Goal: Navigation & Orientation: Find specific page/section

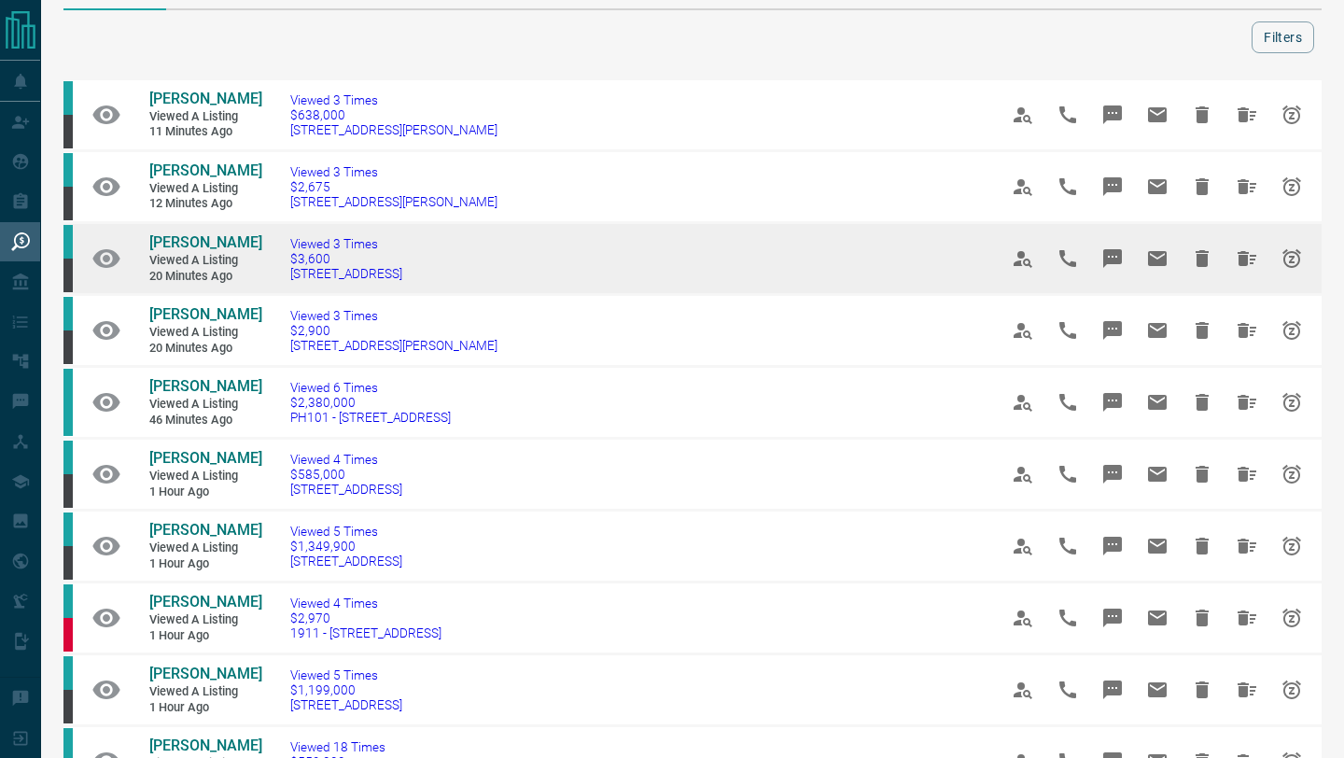
scroll to position [70, 0]
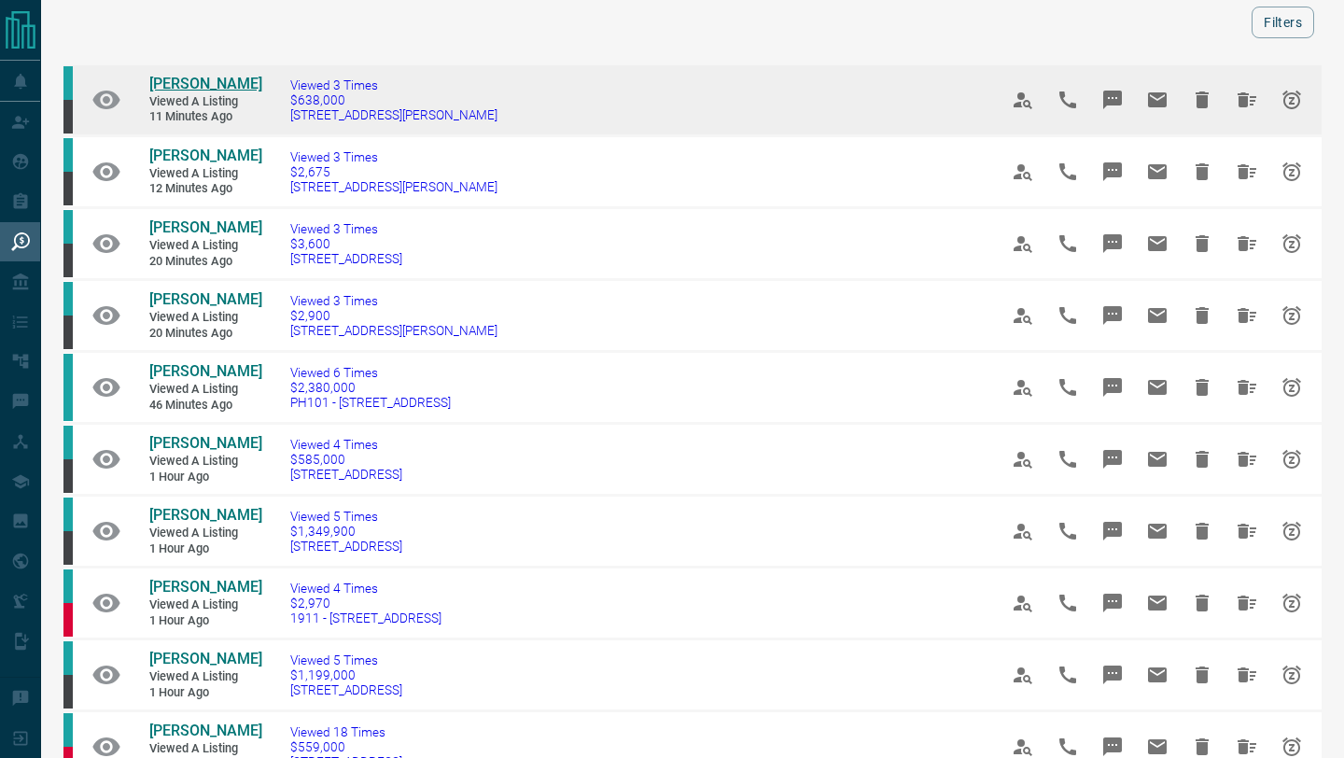
click at [215, 85] on span "[PERSON_NAME]" at bounding box center [205, 84] width 113 height 18
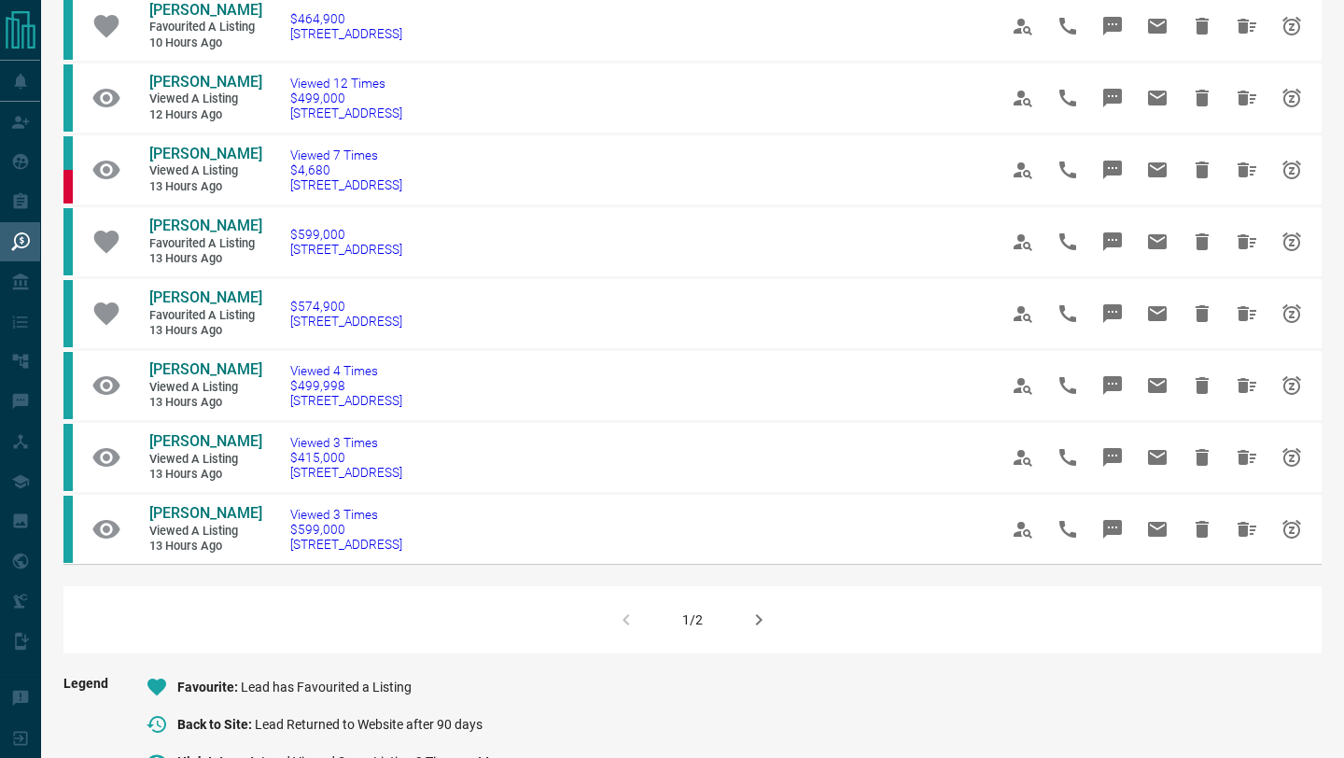
scroll to position [1070, 0]
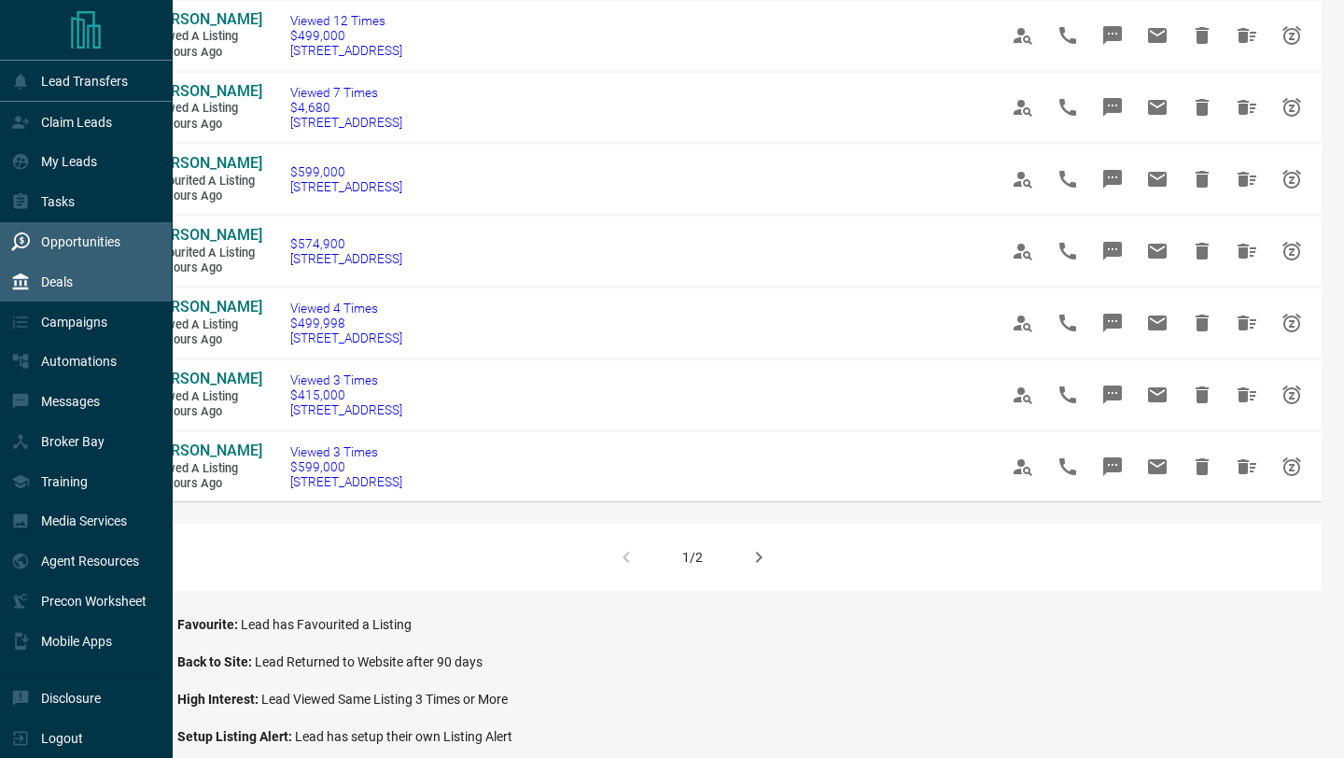
click at [20, 276] on icon at bounding box center [21, 282] width 16 height 17
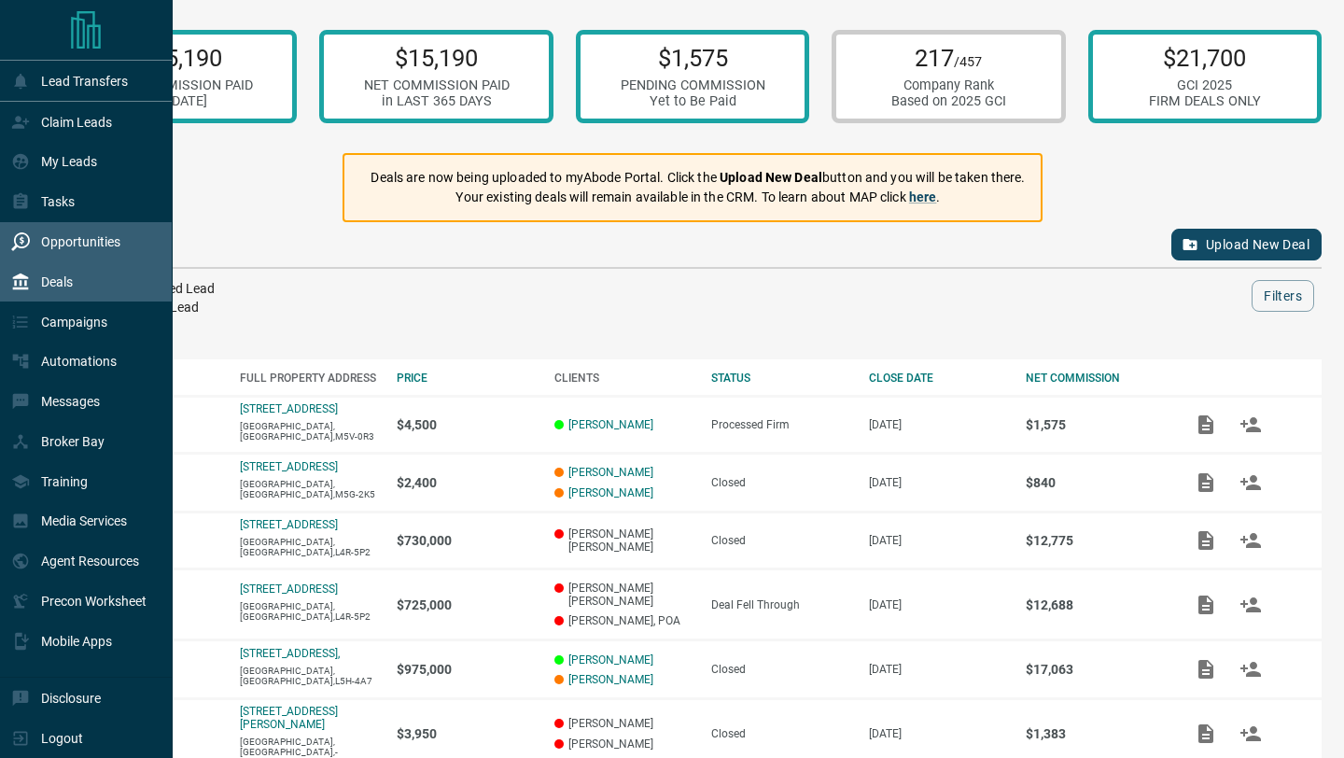
click at [75, 234] on div "Opportunities" at bounding box center [65, 242] width 109 height 31
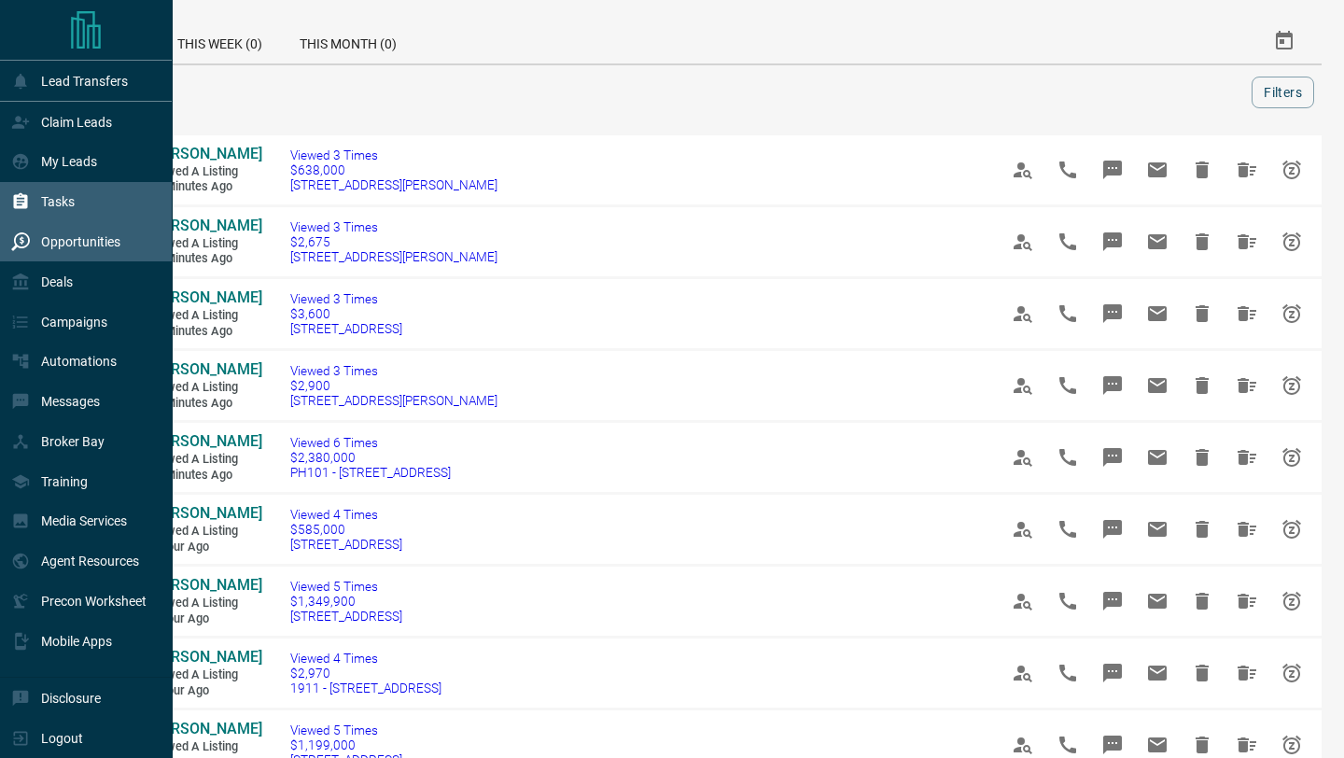
click at [81, 191] on div "Tasks" at bounding box center [86, 202] width 173 height 40
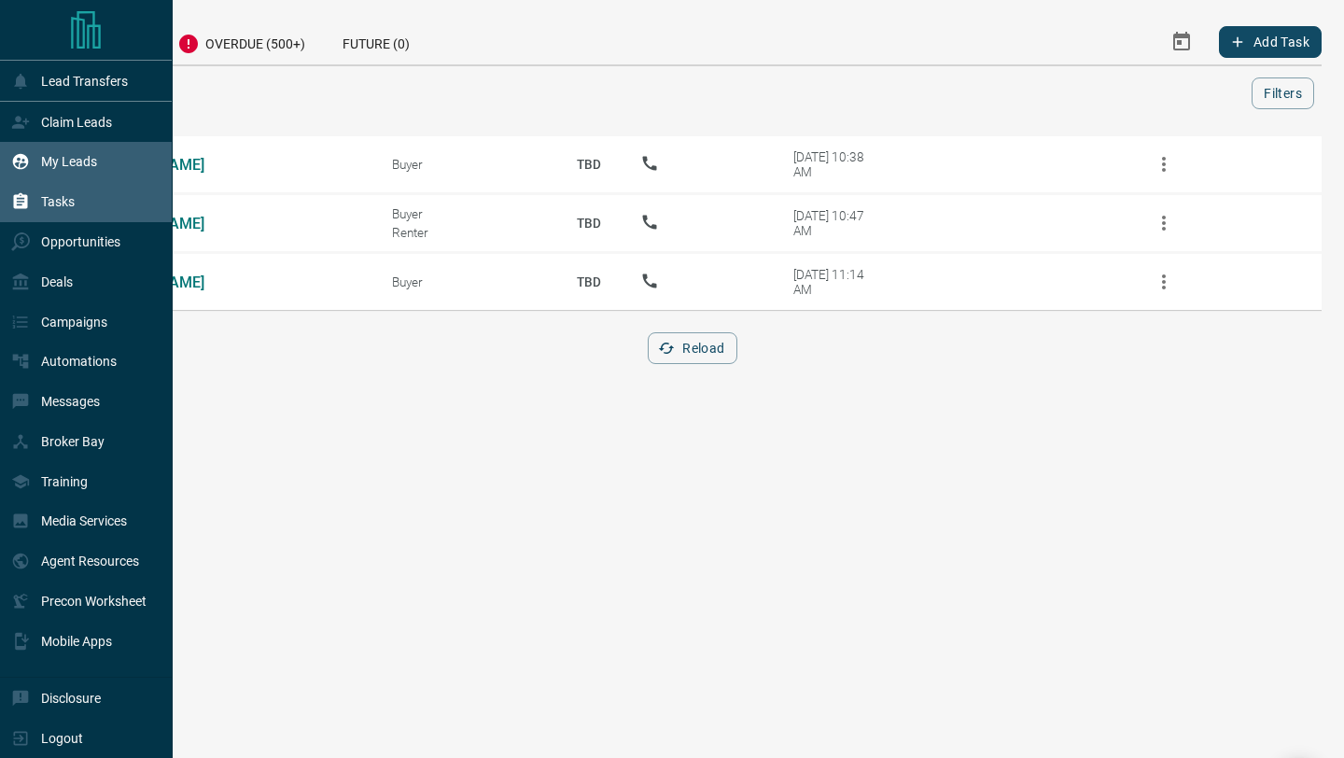
click at [82, 172] on div "My Leads" at bounding box center [54, 162] width 86 height 31
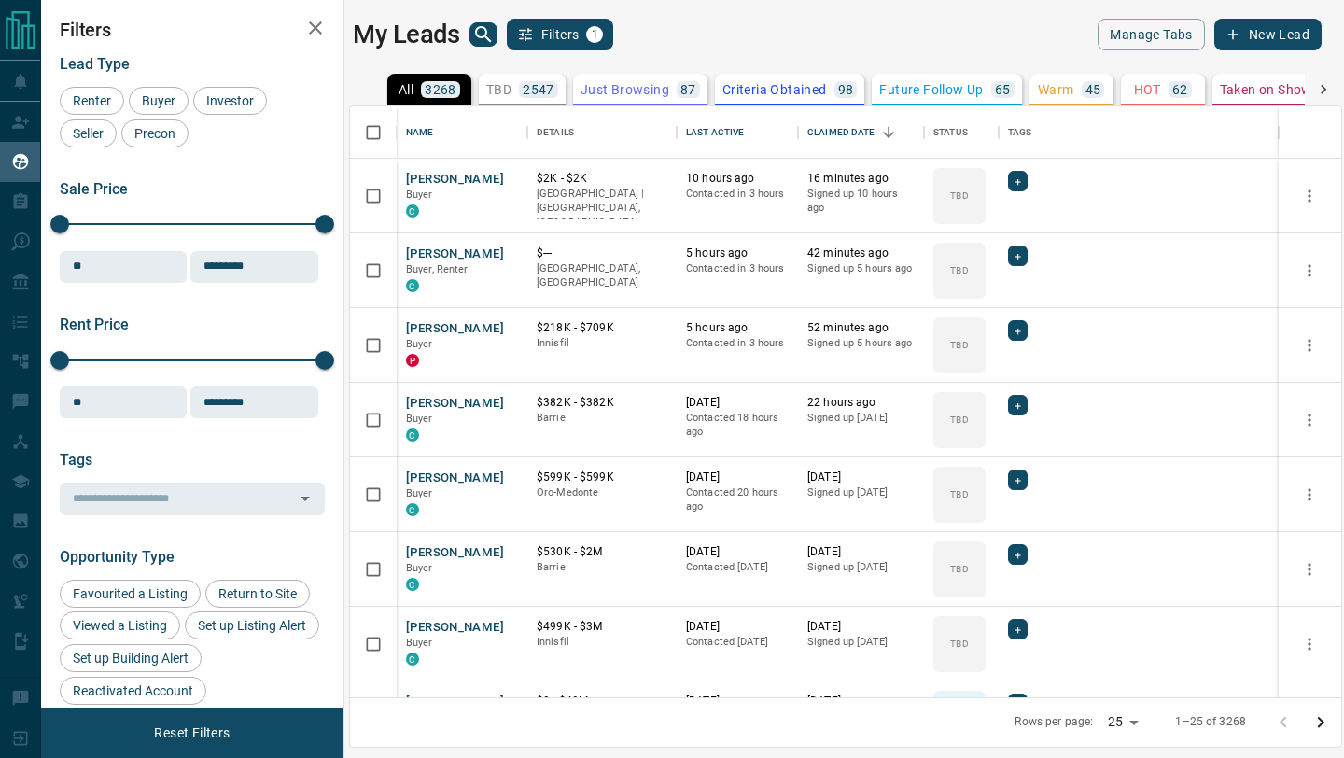
scroll to position [591, 991]
click at [724, 135] on div "Last Active" at bounding box center [715, 132] width 58 height 52
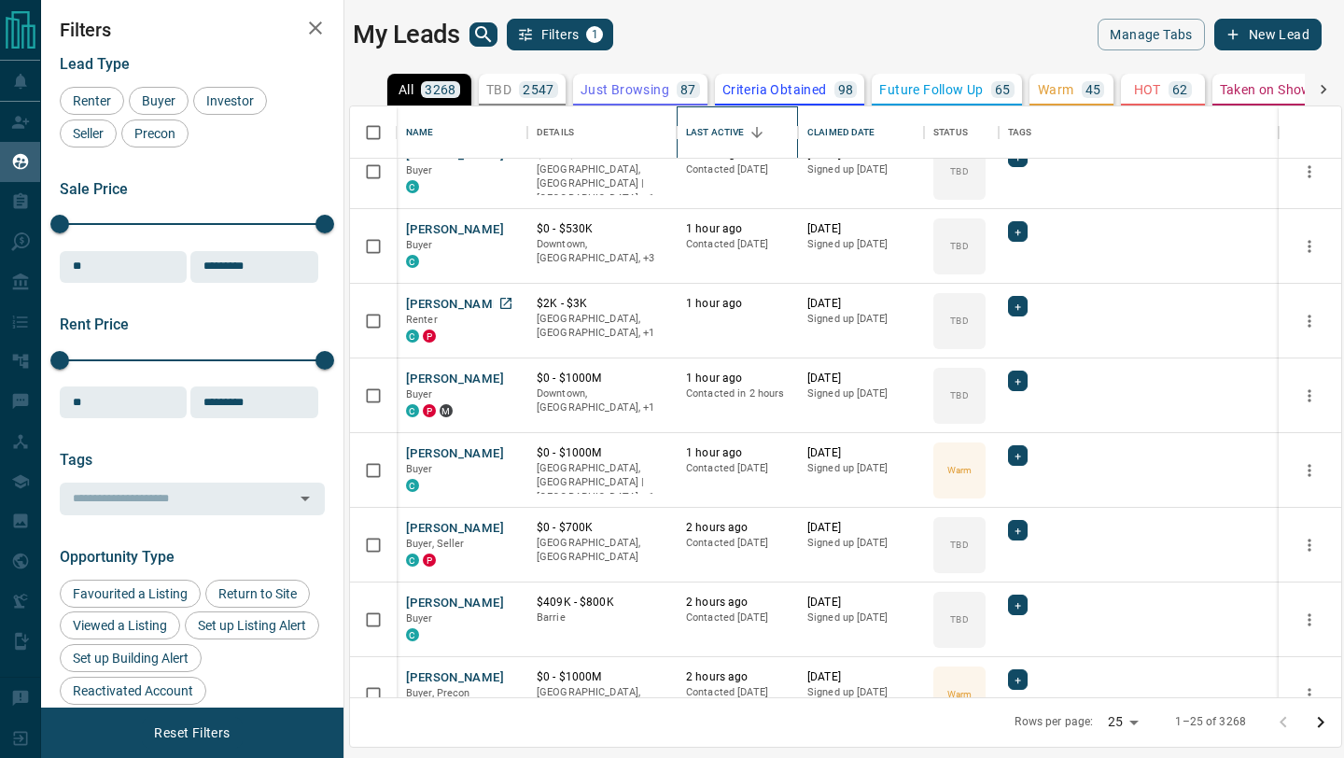
scroll to position [648, 0]
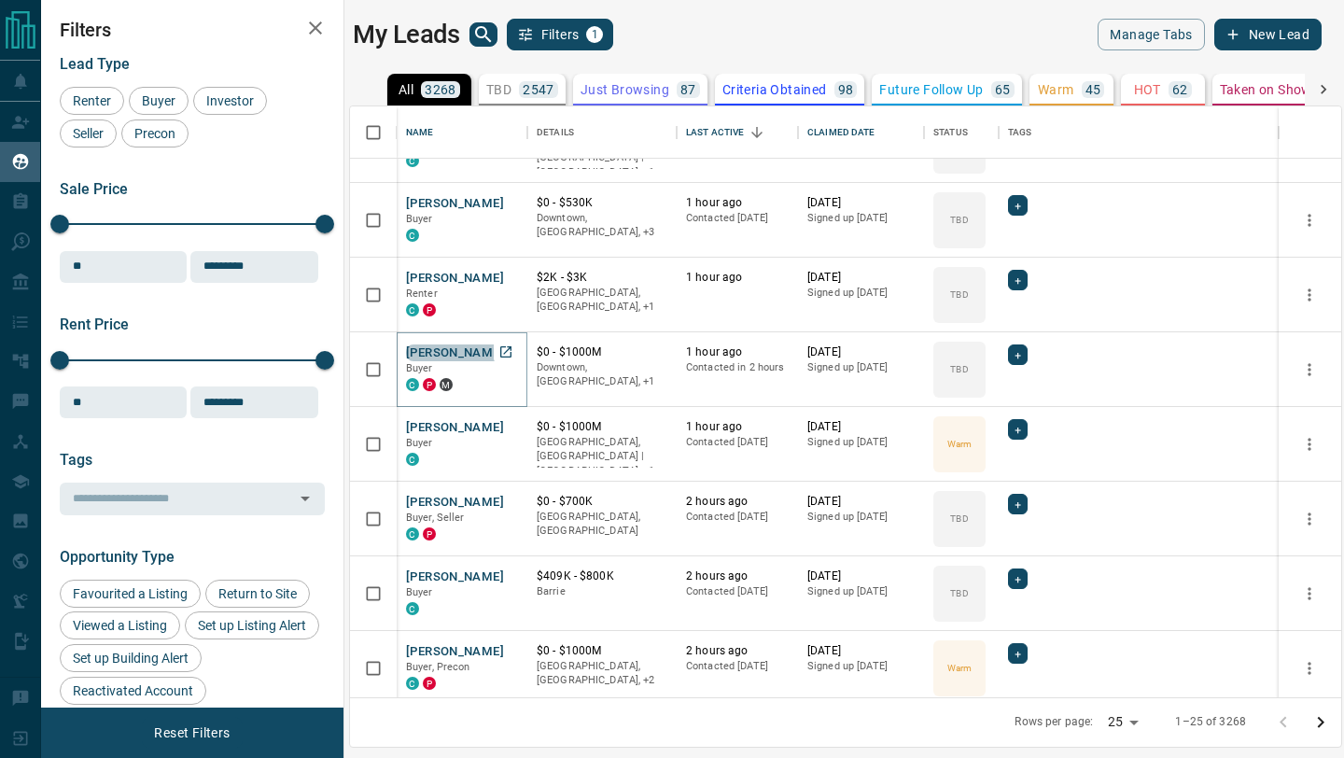
click at [466, 346] on button "[PERSON_NAME]" at bounding box center [455, 353] width 98 height 18
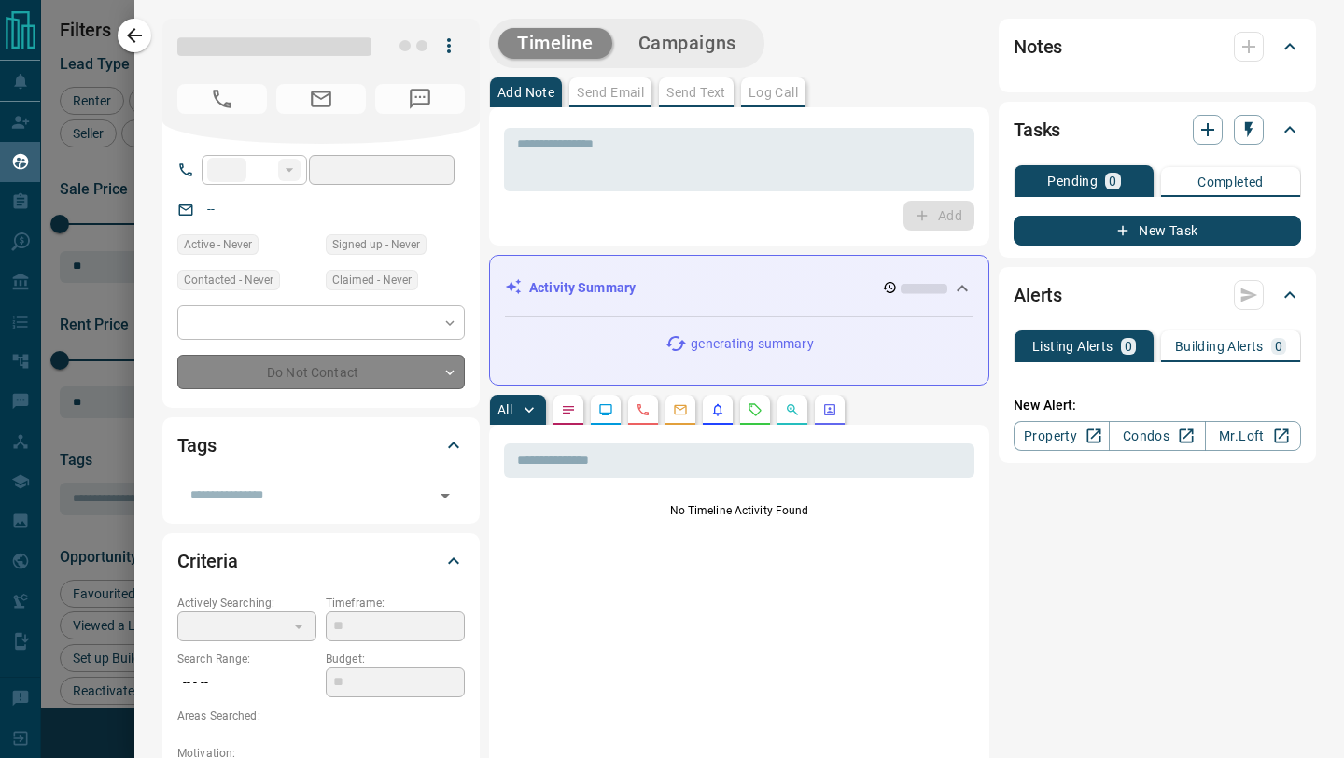
type input "**"
type input "**********"
type input "**"
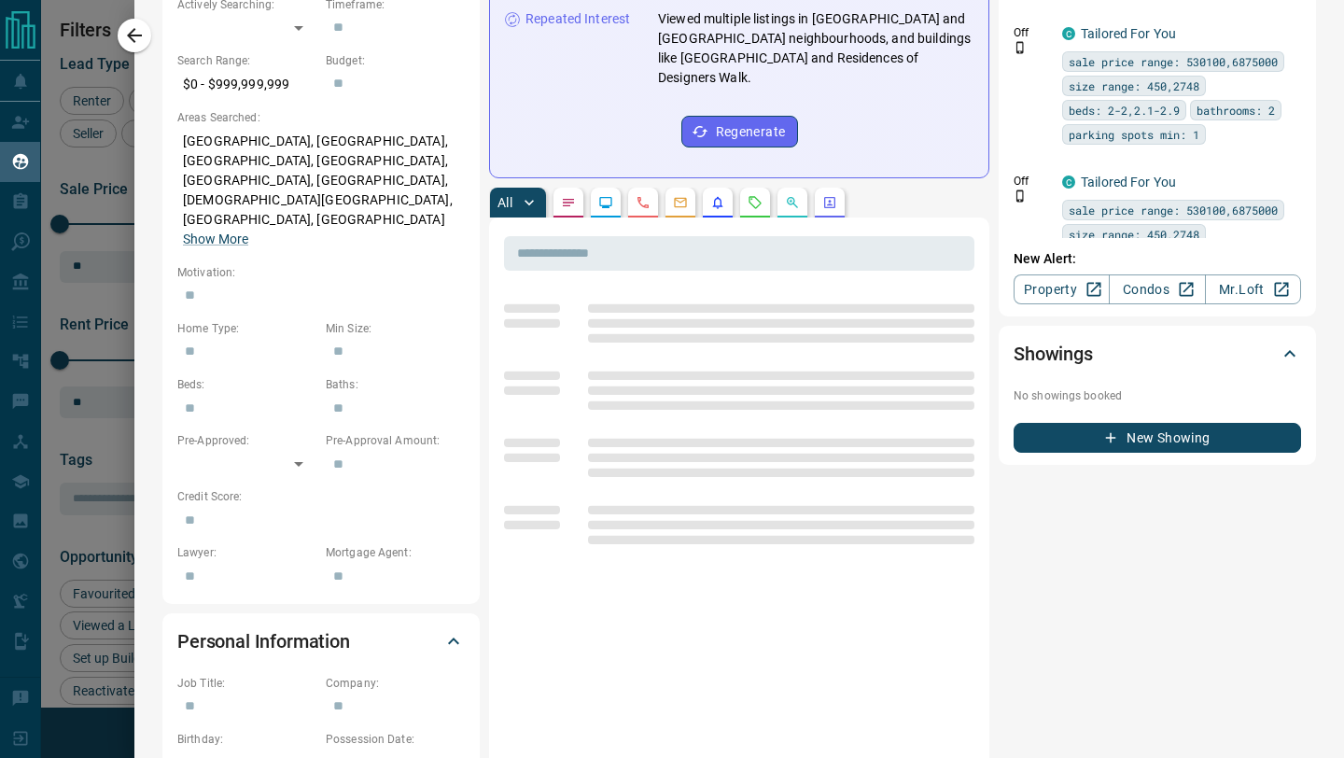
scroll to position [603, 0]
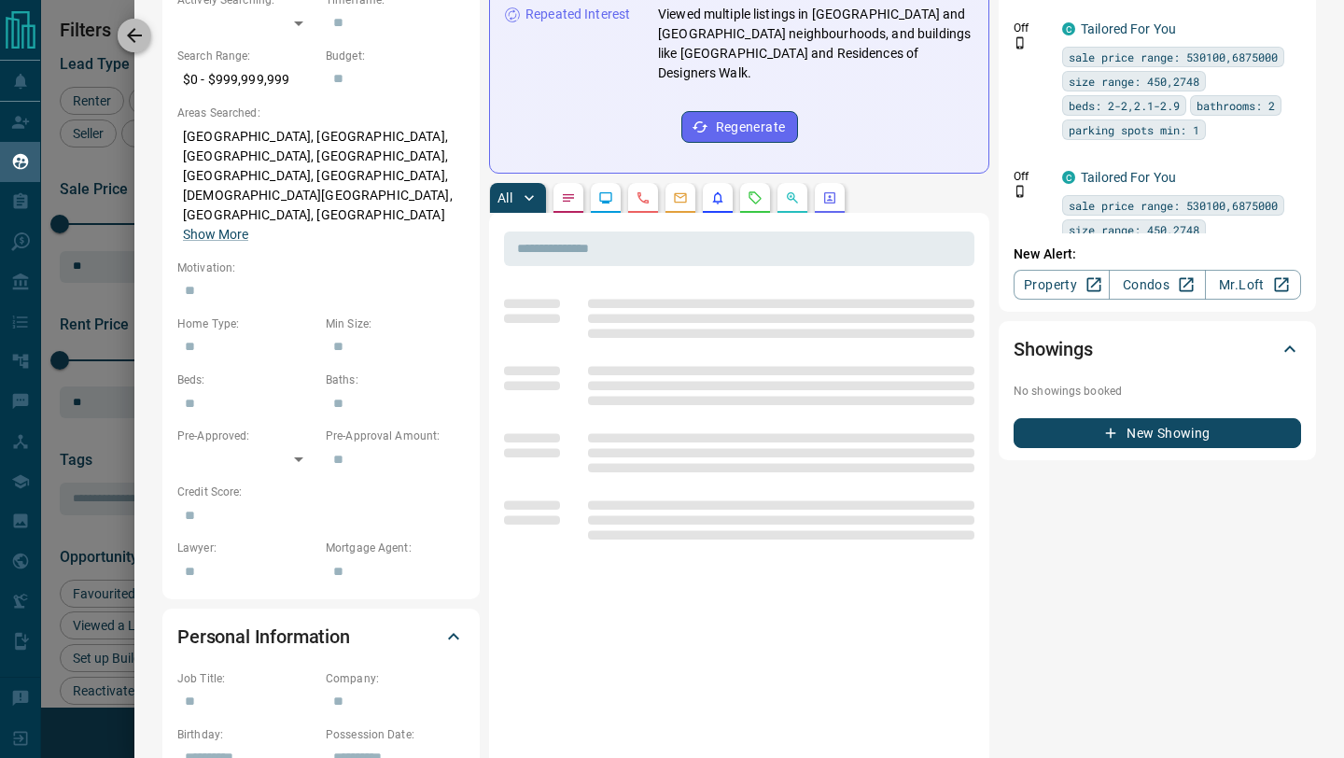
click at [134, 29] on icon "button" at bounding box center [134, 35] width 15 height 15
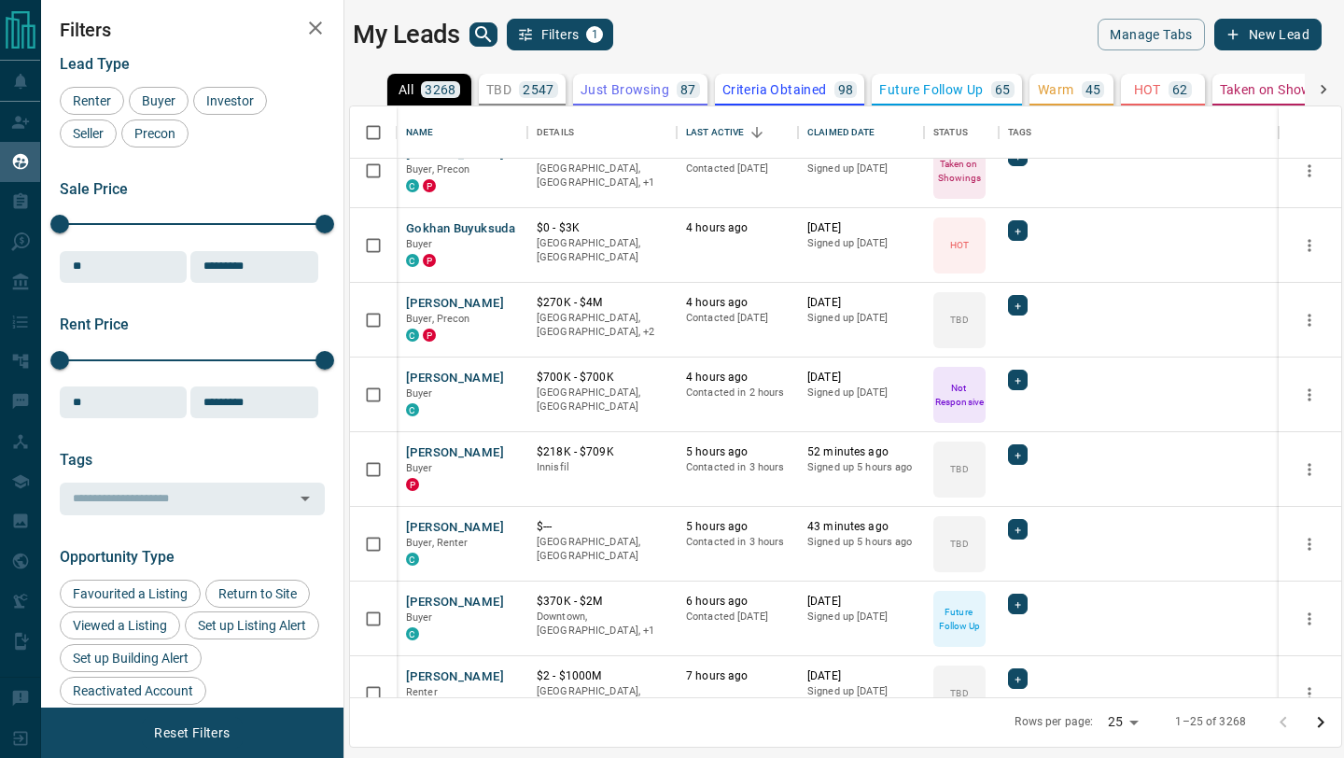
scroll to position [1327, 0]
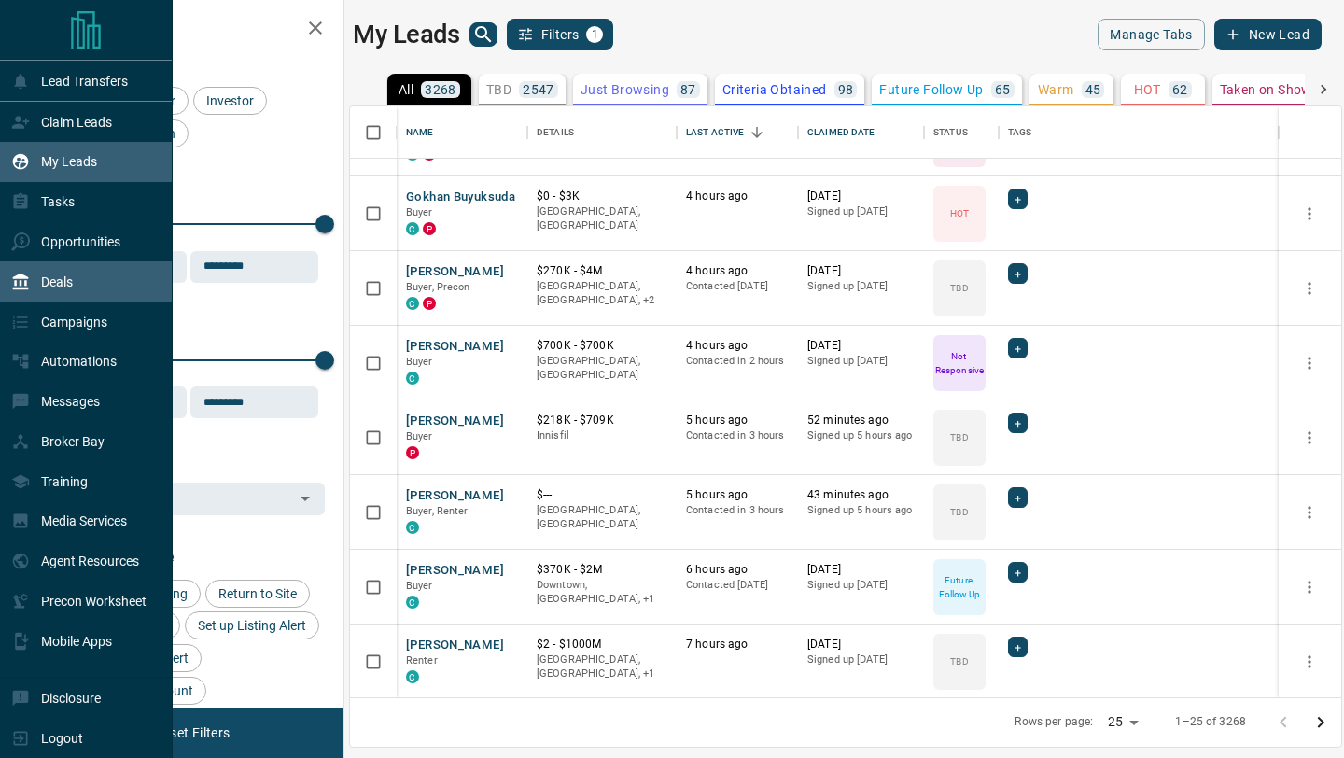
click at [4, 287] on div "Deals" at bounding box center [86, 281] width 173 height 40
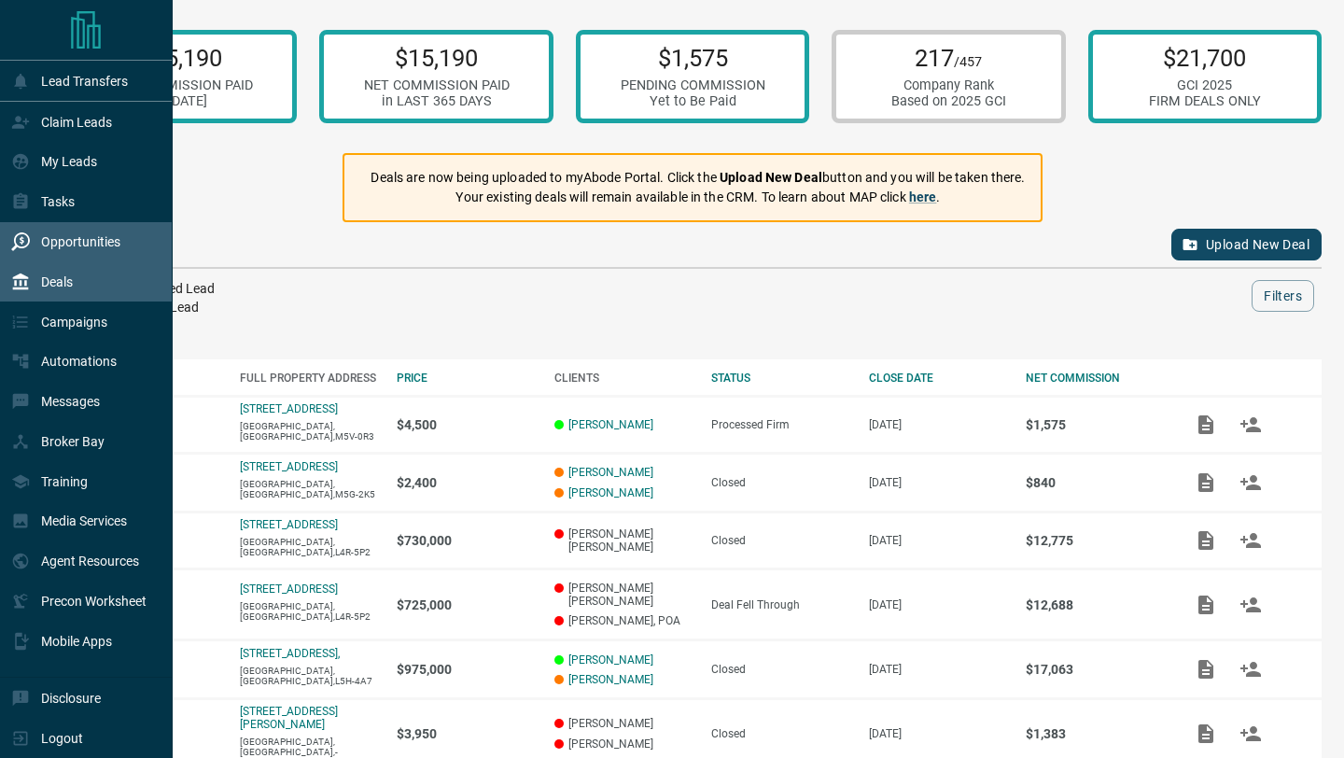
click at [22, 244] on icon at bounding box center [22, 240] width 5 height 8
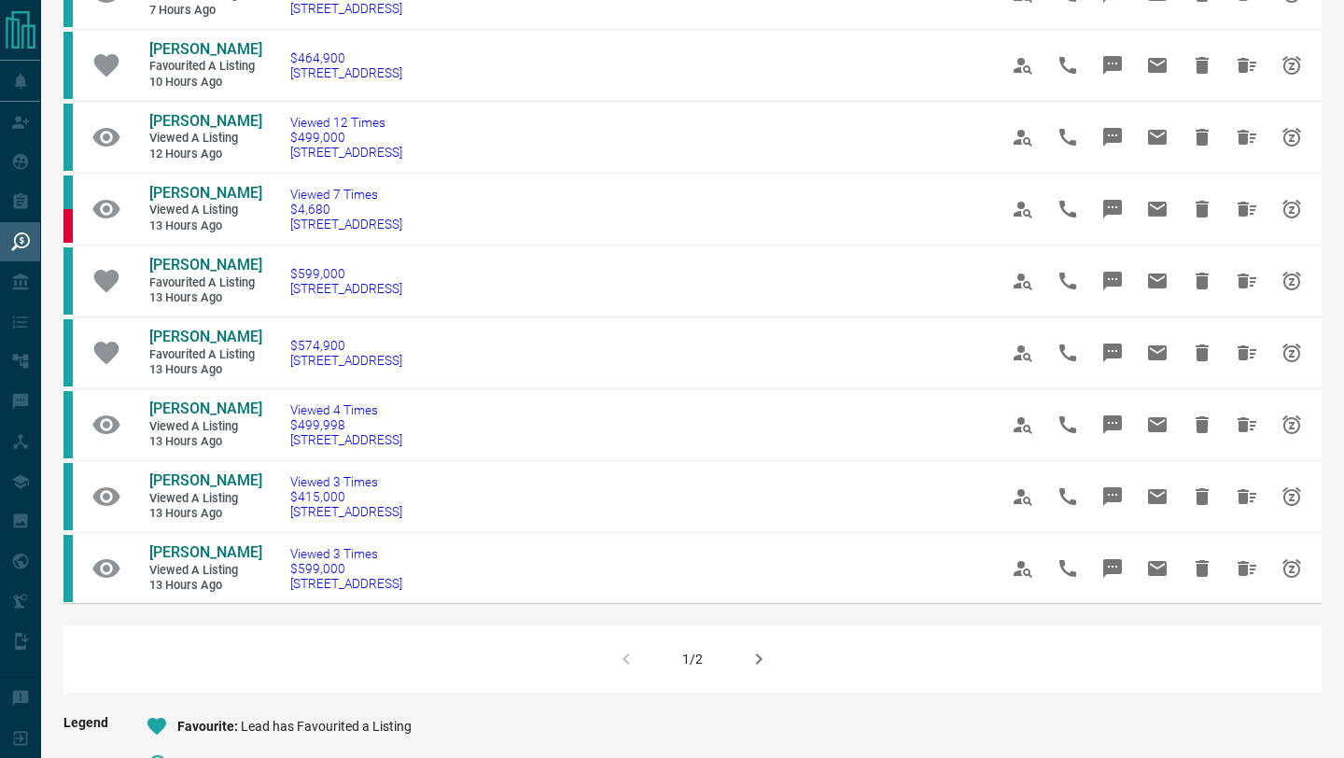
scroll to position [1134, 0]
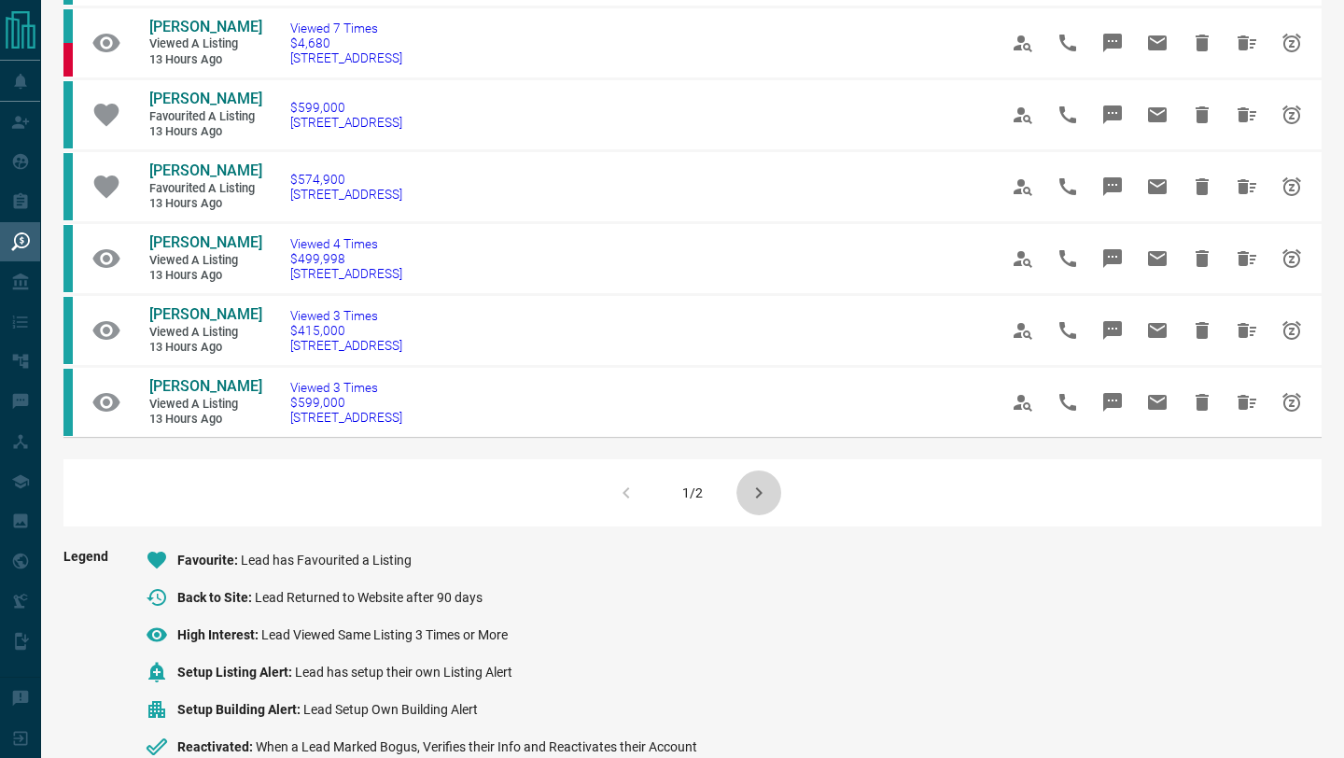
click at [764, 504] on icon "button" at bounding box center [759, 493] width 22 height 22
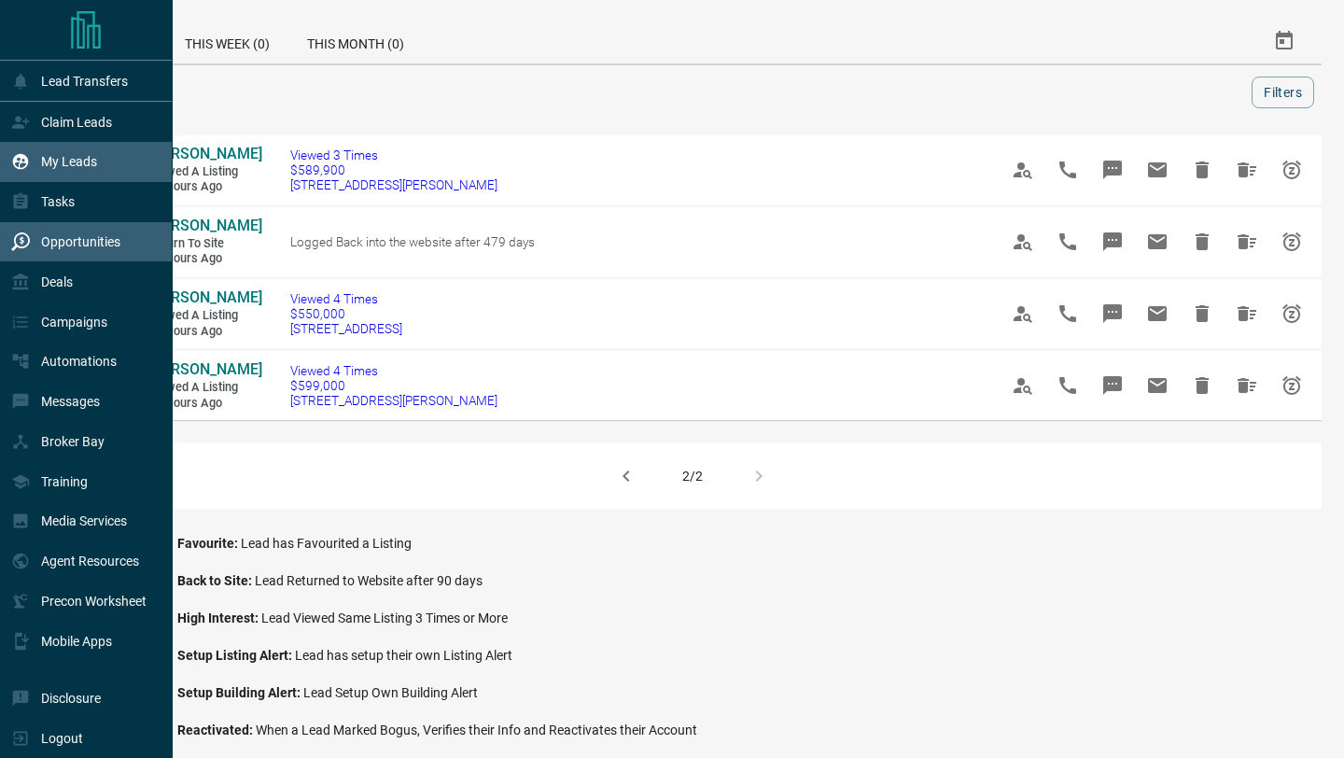
click at [35, 168] on div "My Leads" at bounding box center [54, 162] width 86 height 31
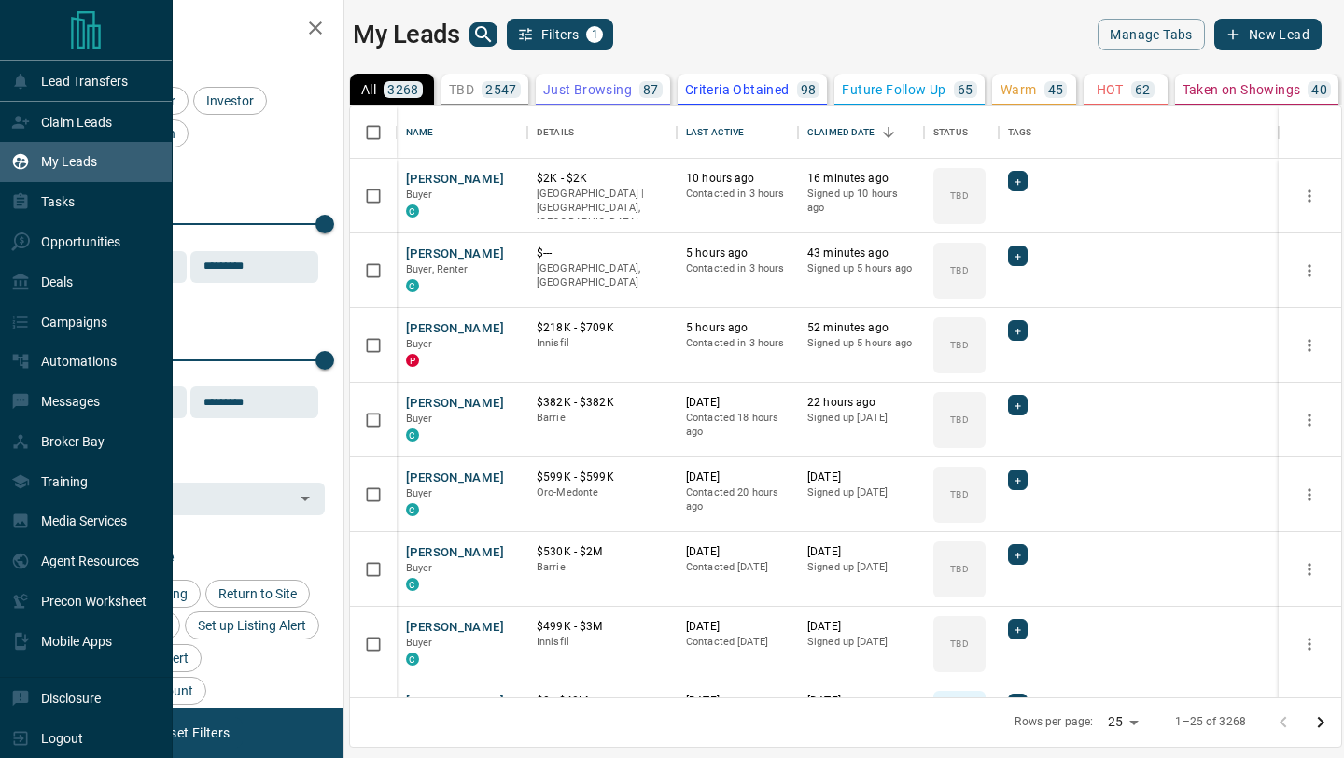
scroll to position [591, 991]
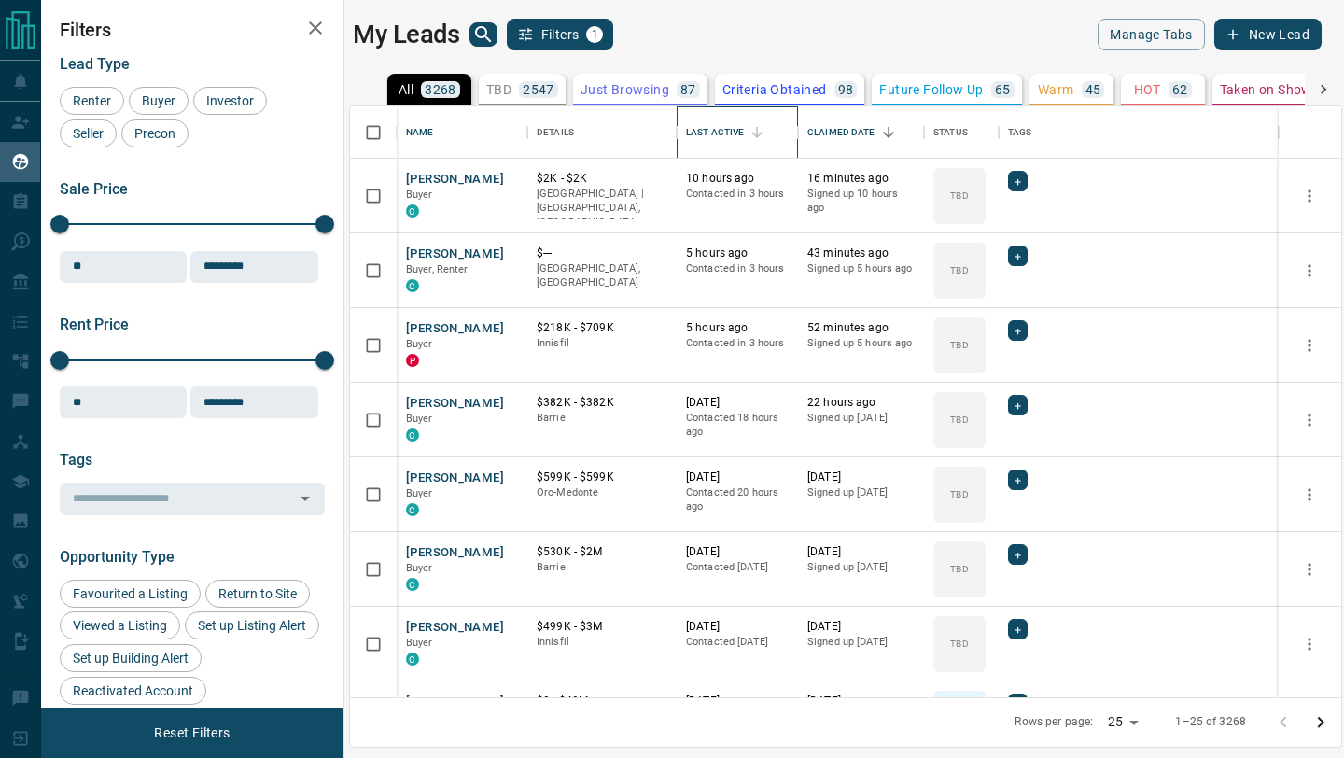
click at [713, 134] on div "Last Active" at bounding box center [715, 132] width 58 height 52
